Goal: Use online tool/utility: Utilize a website feature to perform a specific function

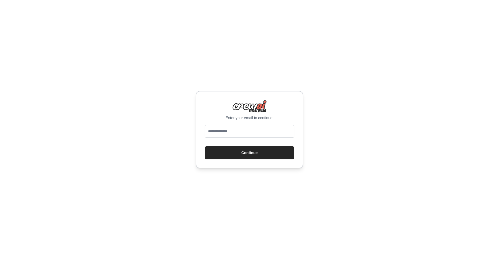
click at [217, 123] on div "Enter your email to continue. Continue" at bounding box center [250, 129] width 108 height 77
click at [225, 129] on input "email" at bounding box center [249, 131] width 89 height 13
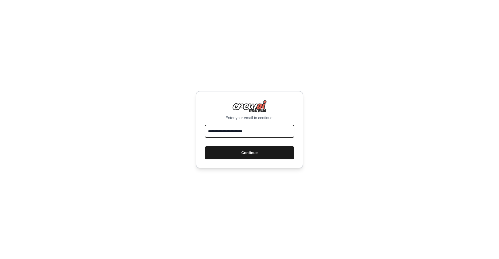
type input "**********"
click at [237, 155] on button "Continue" at bounding box center [249, 152] width 89 height 13
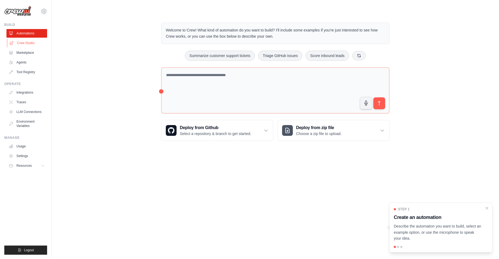
click at [29, 42] on link "Crew Studio" at bounding box center [27, 43] width 41 height 9
click at [23, 40] on link "Crew Studio" at bounding box center [26, 43] width 41 height 9
click at [361, 57] on icon at bounding box center [359, 55] width 4 height 4
click at [376, 57] on icon at bounding box center [374, 55] width 4 height 4
click at [23, 103] on link "Traces" at bounding box center [27, 102] width 41 height 9
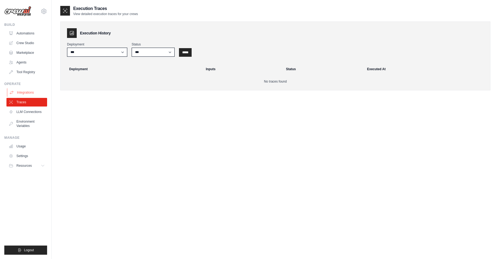
click at [22, 94] on link "Integrations" at bounding box center [27, 92] width 41 height 9
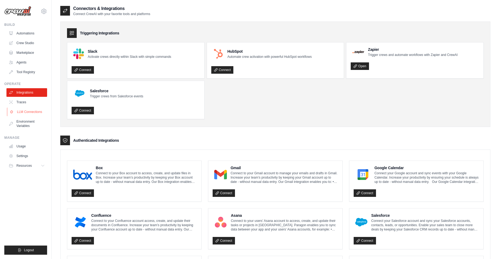
click at [27, 112] on link "LLM Connections" at bounding box center [27, 112] width 41 height 9
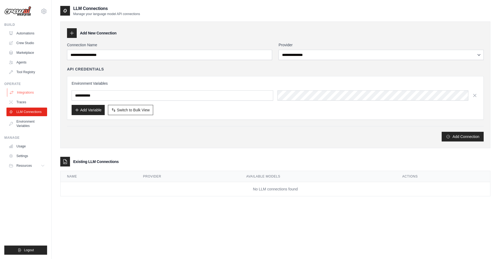
click at [19, 92] on link "Integrations" at bounding box center [27, 92] width 41 height 9
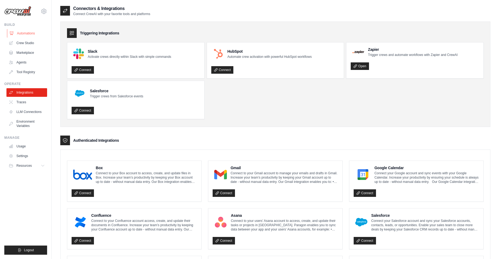
click at [24, 34] on link "Automations" at bounding box center [27, 33] width 41 height 9
click at [28, 42] on link "Crew Studio" at bounding box center [26, 43] width 41 height 9
click at [27, 35] on link "Automations" at bounding box center [27, 33] width 41 height 9
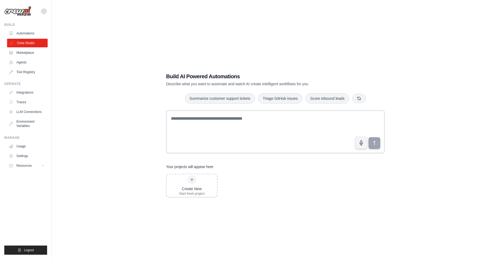
click at [24, 45] on link "Crew Studio" at bounding box center [27, 43] width 41 height 9
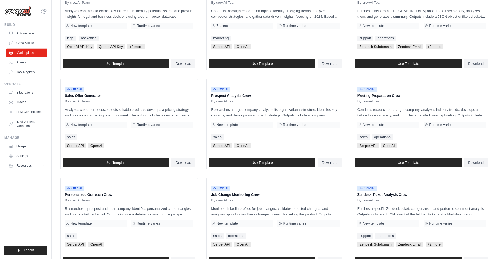
scroll to position [149, 0]
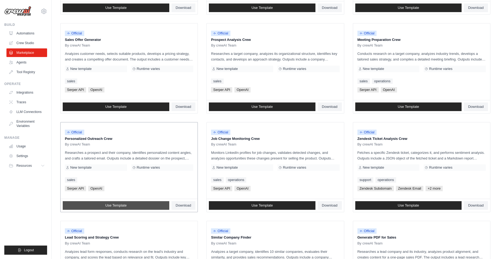
click at [131, 203] on link "Use Template" at bounding box center [116, 205] width 107 height 9
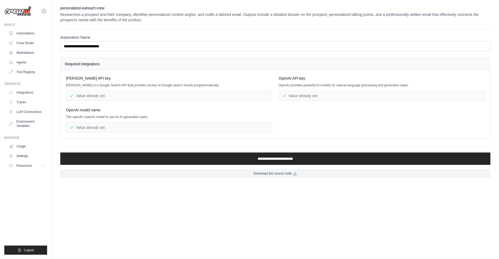
click at [101, 93] on div "Value already set" at bounding box center [169, 96] width 206 height 10
click at [93, 95] on div "Value already set" at bounding box center [169, 96] width 206 height 10
click at [311, 96] on div "Value already set" at bounding box center [381, 96] width 206 height 10
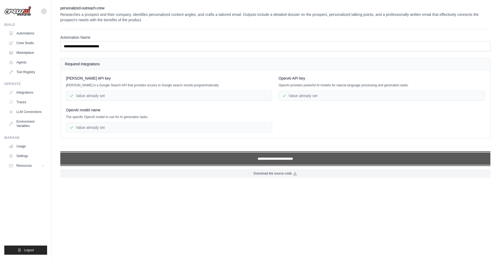
click at [251, 162] on input "**********" at bounding box center [275, 159] width 430 height 12
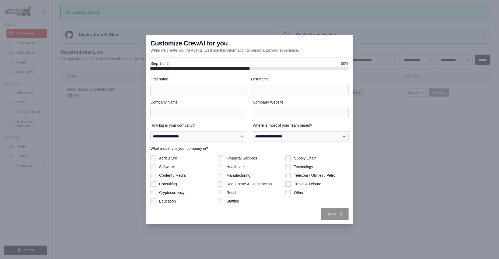
click at [373, 47] on div at bounding box center [249, 129] width 499 height 259
click at [406, 132] on div at bounding box center [249, 129] width 499 height 259
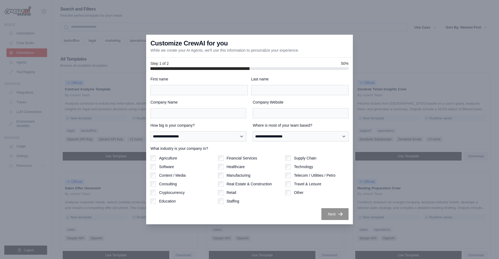
scroll to position [149, 0]
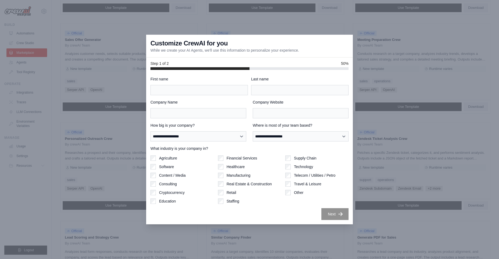
drag, startPoint x: 406, startPoint y: 54, endPoint x: 405, endPoint y: 9, distance: 44.9
click at [406, 38] on div at bounding box center [249, 129] width 499 height 259
